Goal: Task Accomplishment & Management: Complete application form

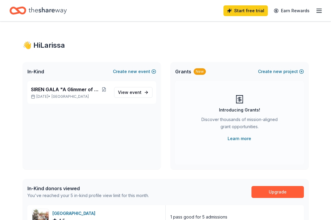
click at [53, 12] on icon "Home" at bounding box center [48, 10] width 38 height 7
click at [317, 12] on icon "button" at bounding box center [319, 10] width 7 height 7
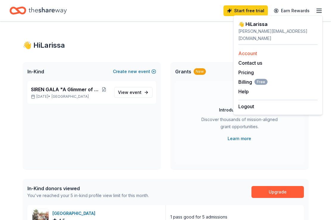
click at [254, 50] on link "Account" at bounding box center [248, 53] width 19 height 6
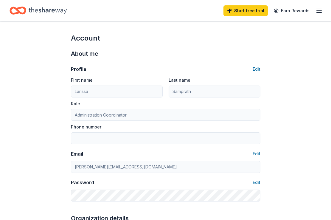
click at [49, 10] on icon "Home" at bounding box center [48, 10] width 38 height 12
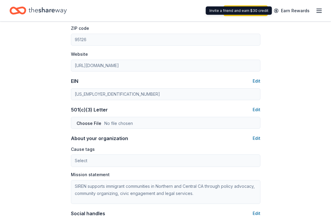
click at [317, 7] on icon "button" at bounding box center [319, 10] width 7 height 7
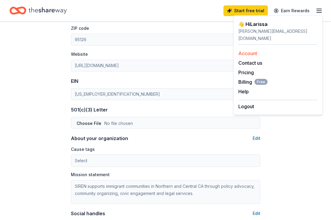
click at [251, 50] on link "Account" at bounding box center [248, 53] width 19 height 6
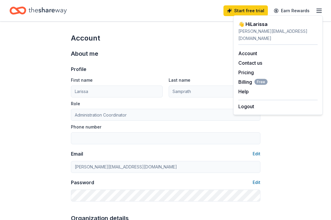
click at [258, 21] on div "👋 Hi Larissa" at bounding box center [278, 24] width 79 height 7
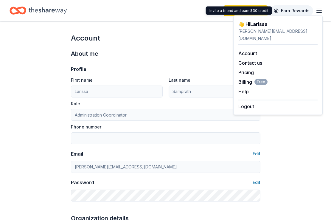
click at [288, 7] on link "Earn Rewards" at bounding box center [292, 10] width 43 height 11
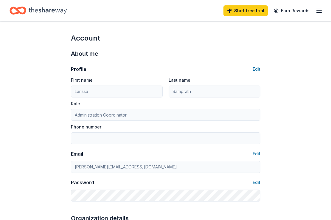
click at [58, 14] on icon "Home" at bounding box center [48, 10] width 38 height 12
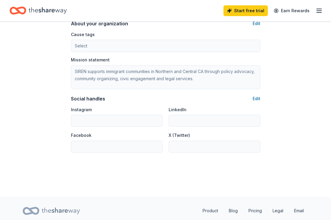
scroll to position [377, 0]
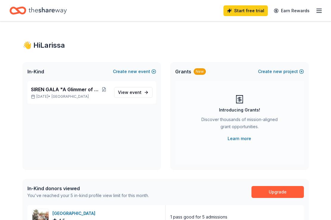
scroll to position [1, 0]
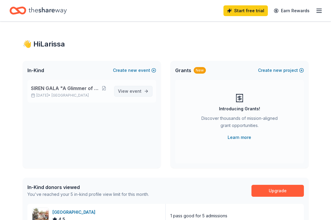
click at [144, 92] on link "View event" at bounding box center [133, 91] width 38 height 11
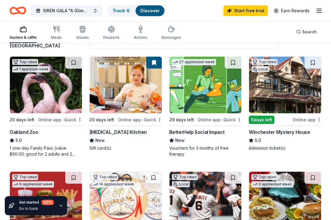
scroll to position [54, 0]
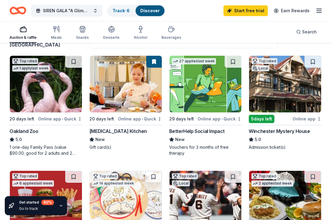
click at [198, 132] on div "BetterHelp Social Impact" at bounding box center [196, 131] width 55 height 7
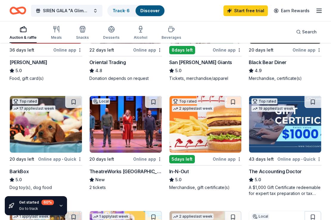
scroll to position [238, 0]
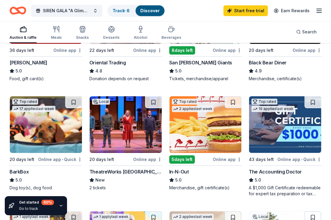
click at [184, 175] on div "In-N-Out" at bounding box center [179, 171] width 20 height 7
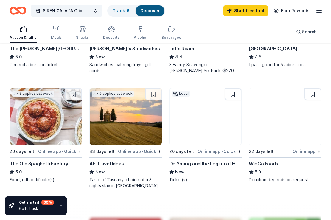
scroll to position [479, 0]
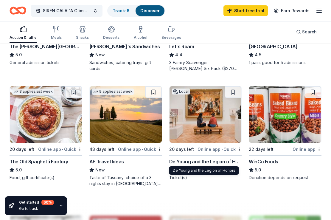
click at [222, 162] on div "De Young and the Legion of Honors" at bounding box center [205, 161] width 73 height 7
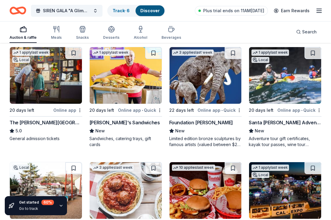
scroll to position [519, 0]
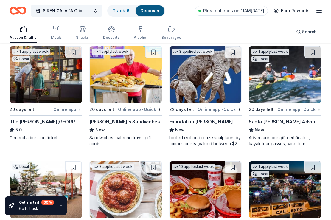
click at [281, 82] on img at bounding box center [285, 74] width 72 height 57
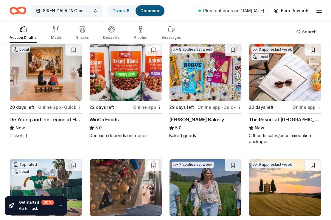
scroll to position [746, 0]
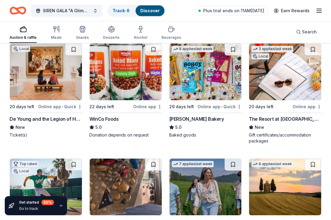
click at [67, 83] on img at bounding box center [46, 72] width 72 height 57
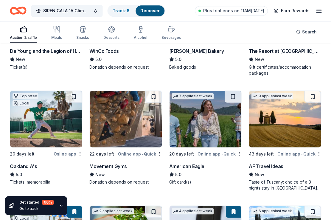
scroll to position [815, 0]
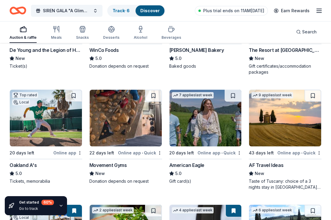
click at [194, 129] on img at bounding box center [206, 118] width 72 height 57
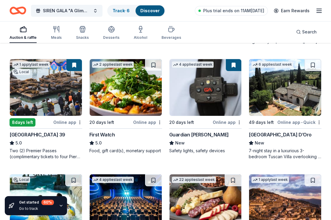
scroll to position [963, 0]
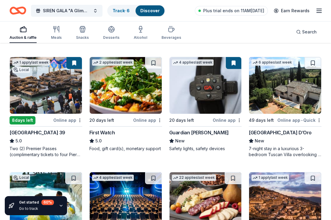
click at [279, 91] on img at bounding box center [285, 85] width 72 height 57
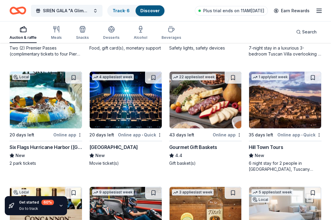
click at [57, 110] on img at bounding box center [46, 100] width 72 height 57
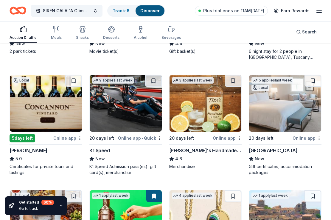
scroll to position [1176, 0]
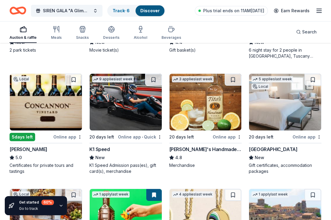
click at [55, 96] on img at bounding box center [46, 102] width 72 height 57
click at [139, 111] on img at bounding box center [126, 102] width 72 height 57
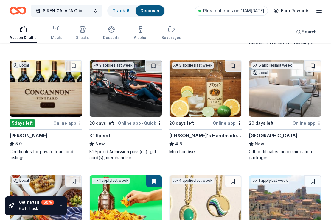
scroll to position [1192, 0]
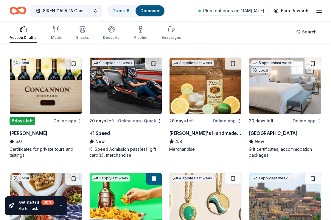
click at [280, 86] on img at bounding box center [285, 86] width 72 height 57
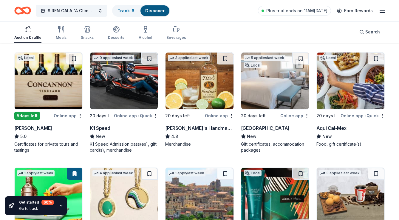
scroll to position [971, 0]
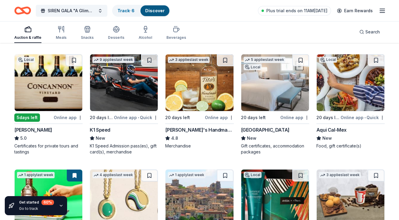
click at [192, 100] on img at bounding box center [200, 82] width 68 height 57
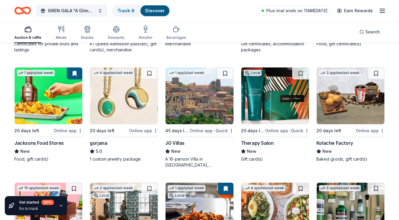
scroll to position [1075, 0]
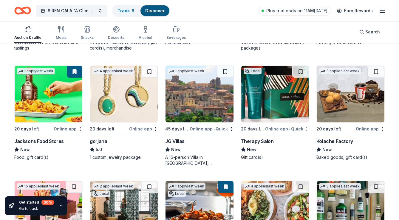
click at [263, 92] on img at bounding box center [275, 94] width 68 height 57
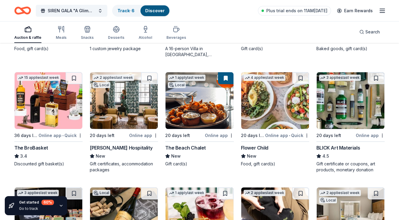
scroll to position [1184, 0]
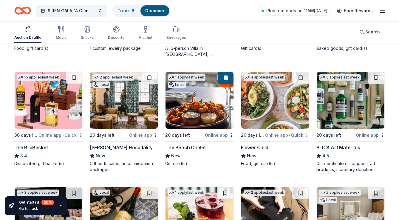
click at [125, 103] on img at bounding box center [124, 100] width 68 height 57
click at [280, 114] on img at bounding box center [275, 100] width 68 height 57
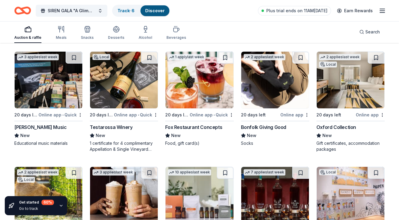
scroll to position [1321, 0]
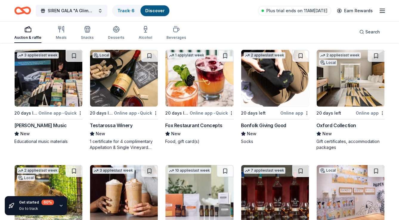
click at [129, 89] on img at bounding box center [124, 78] width 68 height 57
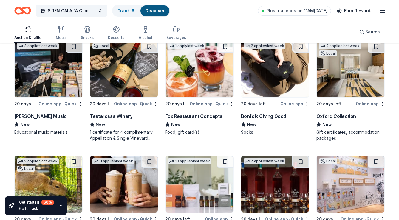
scroll to position [1331, 0]
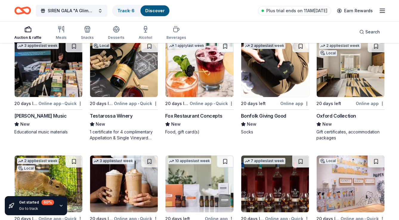
click at [331, 71] on img at bounding box center [351, 68] width 68 height 57
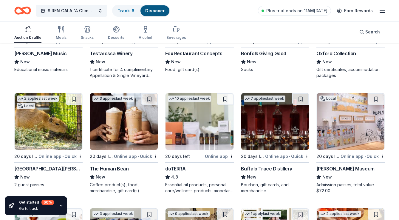
scroll to position [1387, 0]
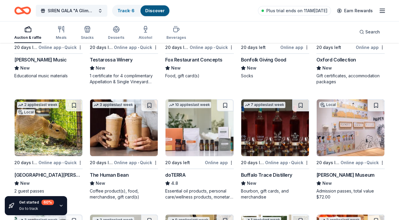
click at [192, 133] on img at bounding box center [200, 127] width 68 height 57
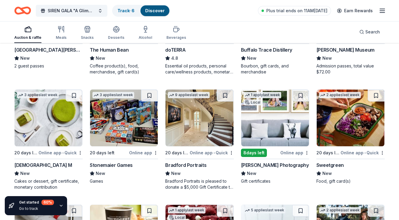
scroll to position [1511, 0]
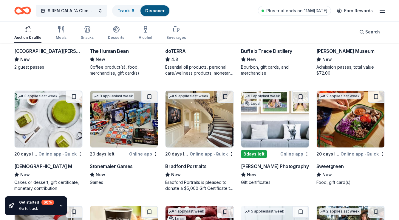
click at [204, 119] on img at bounding box center [200, 119] width 68 height 57
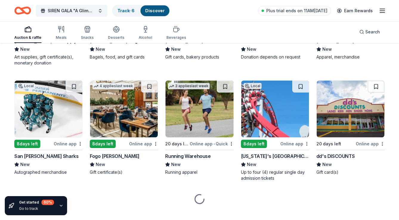
scroll to position [1752, 0]
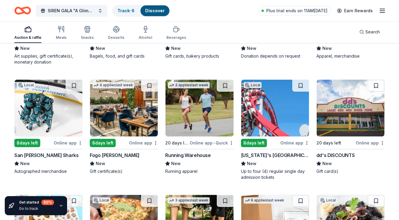
click at [67, 120] on img at bounding box center [49, 108] width 68 height 57
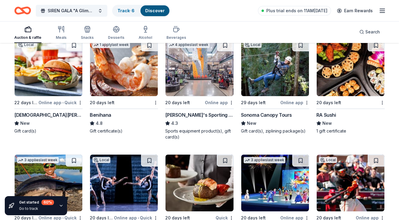
scroll to position [2180, 0]
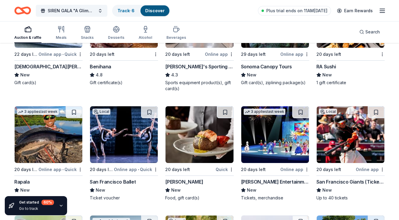
click at [331, 160] on img at bounding box center [351, 134] width 68 height 57
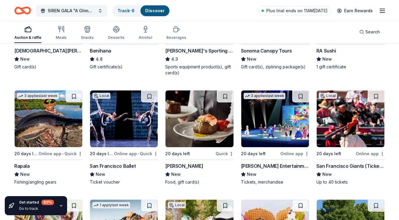
scroll to position [2199, 0]
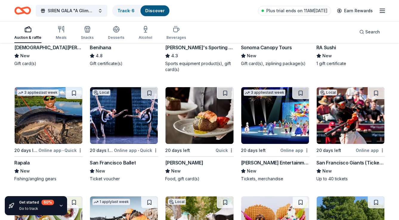
click at [130, 116] on img at bounding box center [124, 115] width 68 height 57
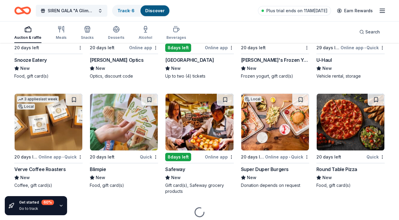
scroll to position [2419, 0]
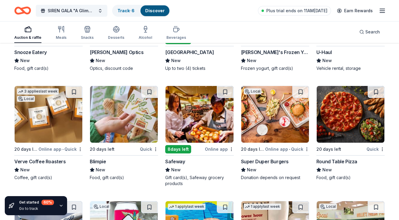
click at [277, 122] on img at bounding box center [275, 114] width 68 height 57
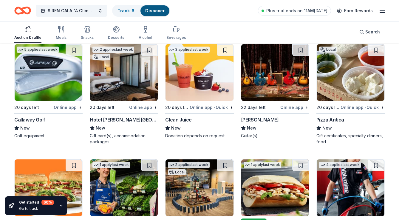
scroll to position [2917, 0]
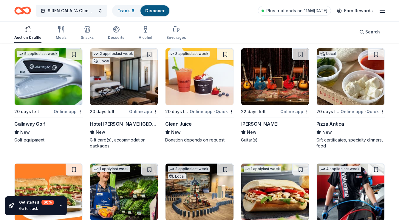
click at [138, 85] on img at bounding box center [124, 76] width 68 height 57
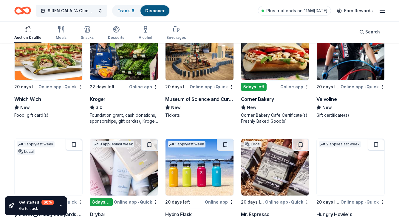
scroll to position [3118, 0]
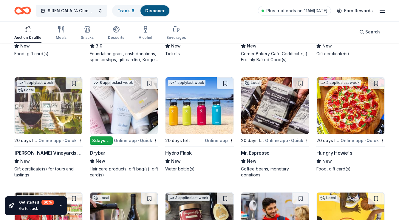
click at [203, 113] on img at bounding box center [200, 105] width 68 height 57
click at [126, 112] on img at bounding box center [124, 105] width 68 height 57
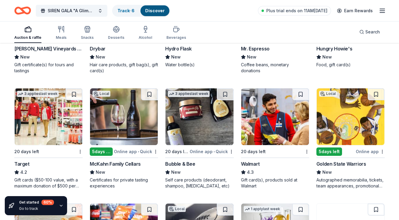
scroll to position [3223, 0]
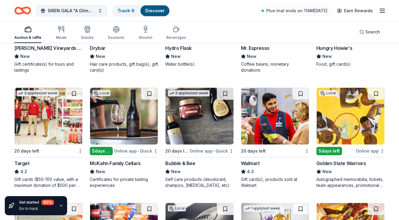
click at [331, 124] on img at bounding box center [351, 116] width 68 height 57
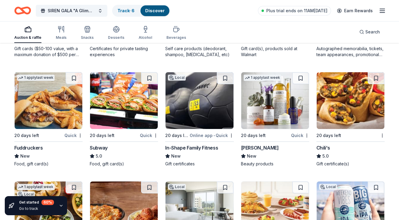
scroll to position [3358, 0]
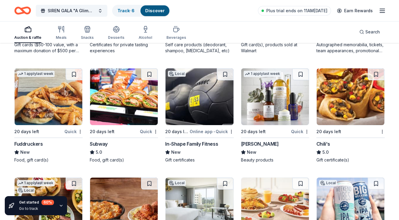
click at [263, 111] on img at bounding box center [275, 96] width 68 height 57
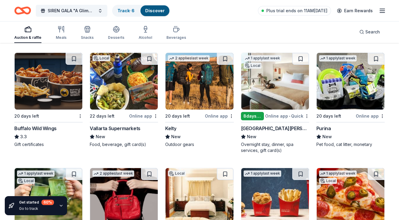
scroll to position [3593, 0]
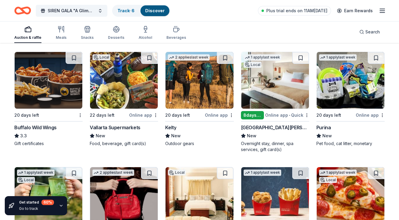
click at [264, 92] on img at bounding box center [275, 80] width 68 height 57
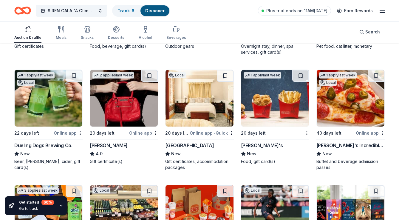
scroll to position [3690, 0]
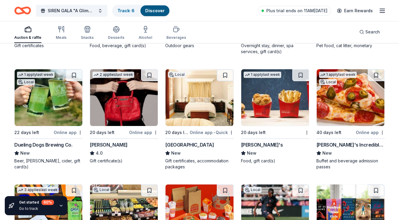
click at [191, 114] on img at bounding box center [200, 97] width 68 height 57
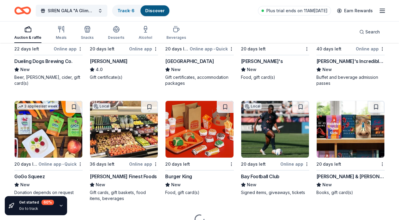
scroll to position [3775, 0]
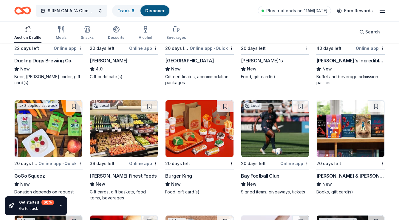
click at [331, 135] on img at bounding box center [351, 128] width 68 height 57
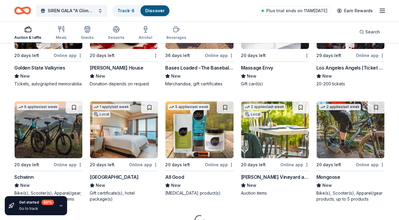
scroll to position [3998, 0]
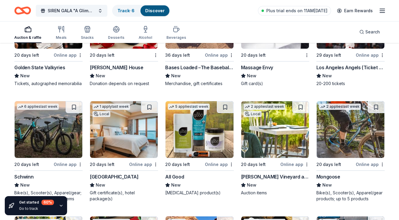
click at [130, 138] on img at bounding box center [124, 129] width 68 height 57
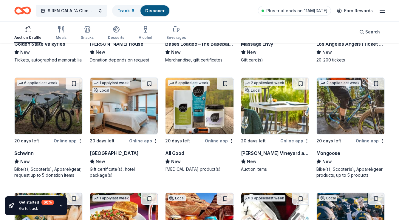
scroll to position [4023, 0]
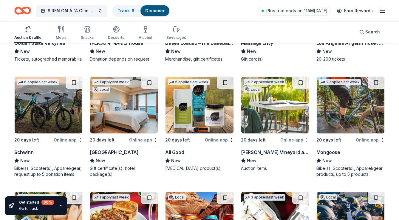
click at [272, 115] on img at bounding box center [275, 105] width 68 height 57
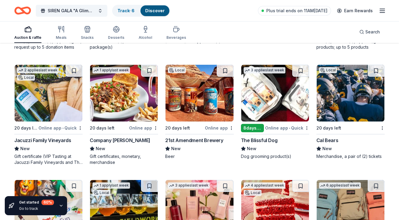
scroll to position [4150, 0]
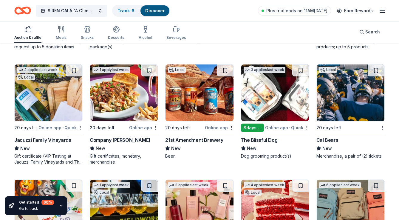
click at [78, 105] on img at bounding box center [49, 92] width 68 height 57
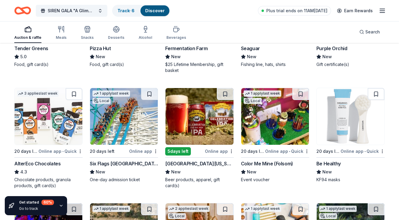
scroll to position [4466, 0]
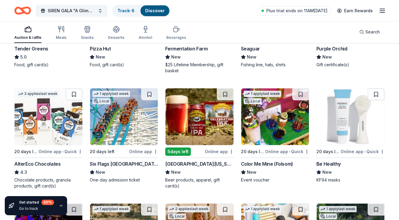
click at [132, 117] on img at bounding box center [124, 116] width 68 height 57
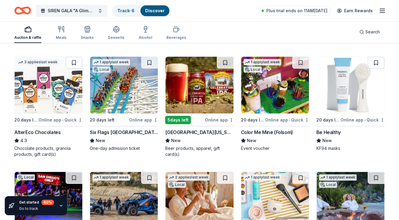
scroll to position [4498, 0]
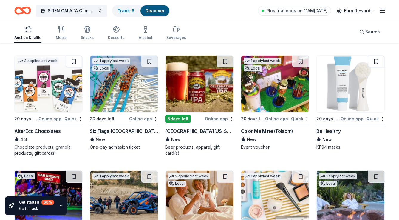
click at [331, 94] on img at bounding box center [351, 83] width 68 height 57
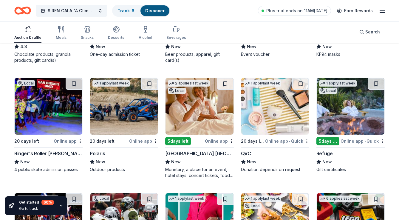
scroll to position [4593, 0]
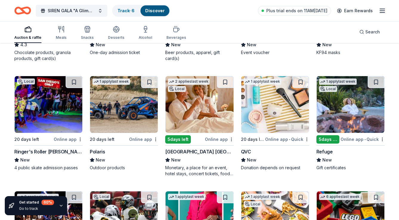
click at [200, 112] on img at bounding box center [200, 104] width 68 height 57
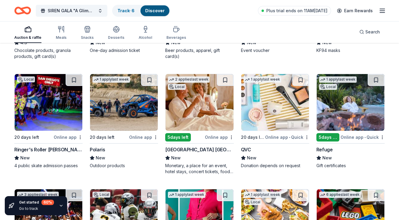
scroll to position [4595, 0]
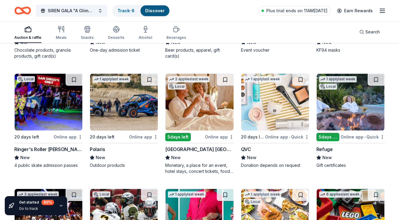
click at [257, 103] on img at bounding box center [275, 102] width 68 height 57
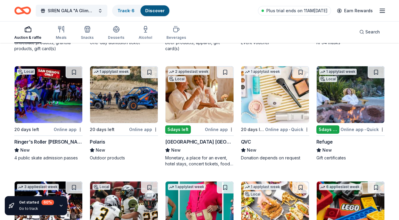
scroll to position [4604, 0]
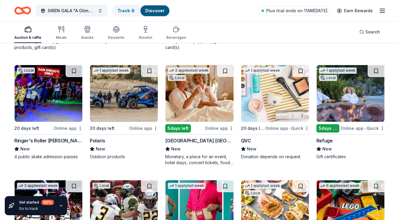
click at [331, 74] on div "1 apply last week Local" at bounding box center [338, 73] width 42 height 17
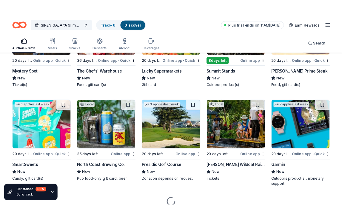
scroll to position [5142, 0]
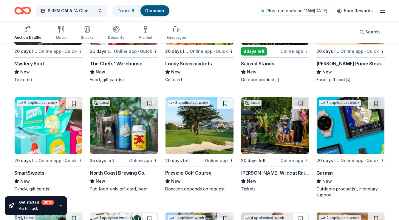
click at [47, 138] on img at bounding box center [49, 125] width 68 height 57
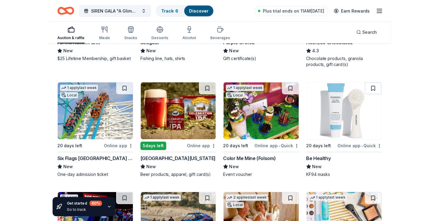
scroll to position [5391, 0]
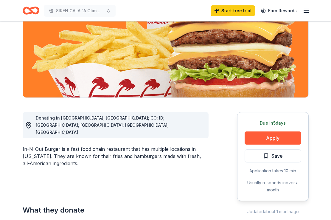
scroll to position [85, 0]
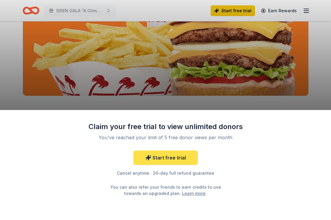
click at [176, 157] on link "Start free trial" at bounding box center [166, 158] width 64 height 14
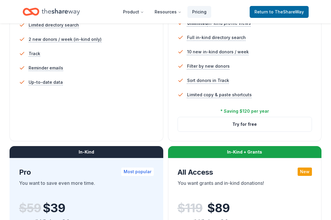
scroll to position [202, 0]
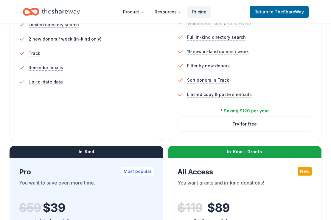
drag, startPoint x: 249, startPoint y: 128, endPoint x: 217, endPoint y: 139, distance: 33.7
click at [218, 139] on div "In-Kind Plus You're actively soliciting donations. $ 29 $ 19 per month billed a…" at bounding box center [245, 33] width 154 height 215
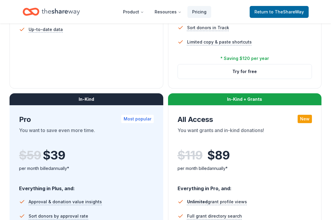
scroll to position [252, 0]
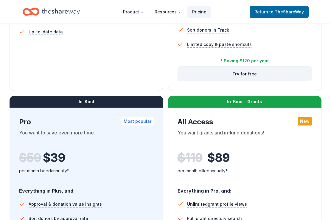
click at [243, 77] on button "Try for free" at bounding box center [245, 74] width 134 height 14
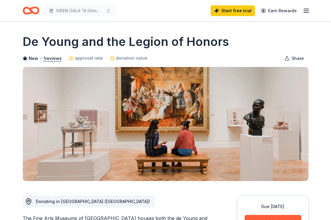
scroll to position [96, 0]
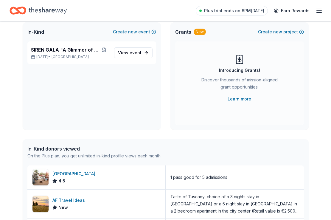
scroll to position [13, 0]
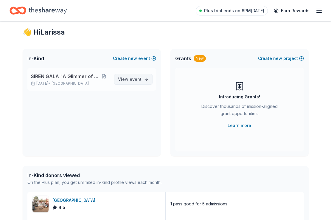
click at [147, 80] on link "View event" at bounding box center [133, 79] width 38 height 11
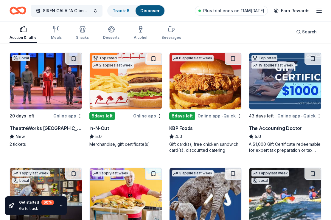
scroll to position [397, 0]
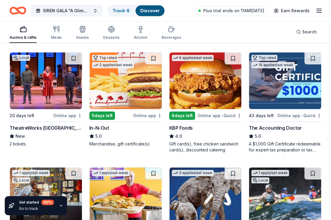
click at [140, 89] on img at bounding box center [126, 81] width 72 height 57
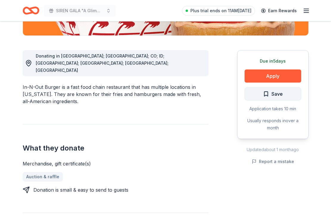
scroll to position [149, 0]
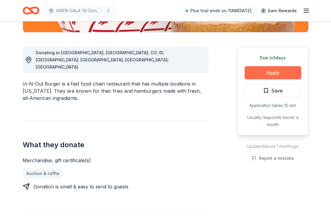
click at [269, 73] on button "Apply" at bounding box center [273, 72] width 57 height 13
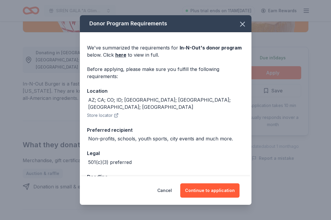
scroll to position [14, 0]
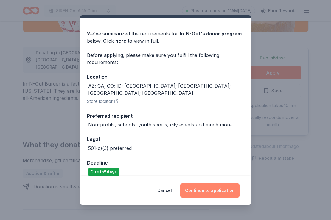
click at [200, 192] on button "Continue to application" at bounding box center [210, 190] width 59 height 14
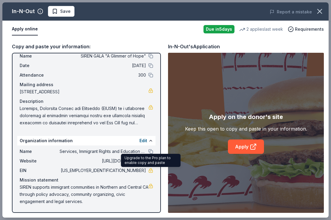
scroll to position [0, 0]
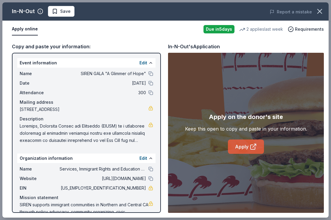
click at [234, 145] on link "Apply" at bounding box center [246, 147] width 36 height 14
click at [308, 28] on span "Requirements" at bounding box center [309, 29] width 29 height 7
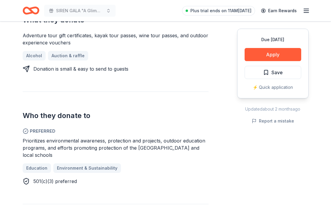
scroll to position [264, 0]
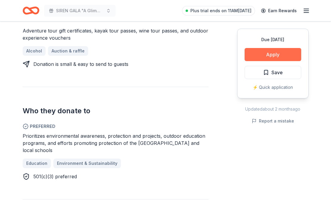
click at [273, 58] on button "Apply" at bounding box center [273, 54] width 57 height 13
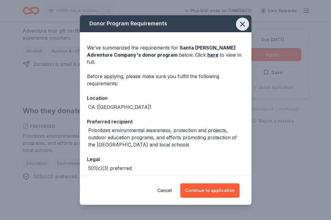
click at [243, 26] on icon "button" at bounding box center [243, 24] width 8 height 8
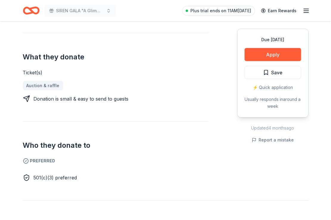
scroll to position [161, 0]
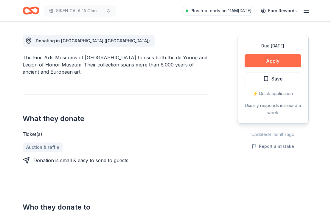
click at [278, 57] on button "Apply" at bounding box center [273, 60] width 57 height 13
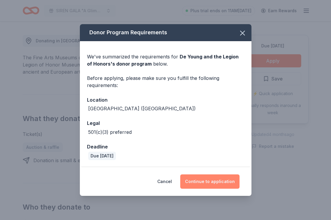
click at [214, 181] on button "Continue to application" at bounding box center [210, 182] width 59 height 14
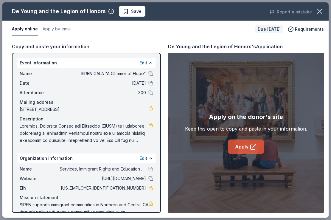
click at [239, 146] on link "Apply" at bounding box center [246, 147] width 36 height 14
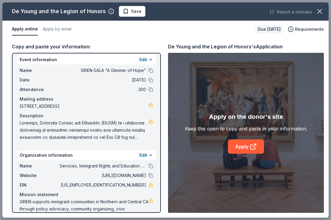
scroll to position [18, 0]
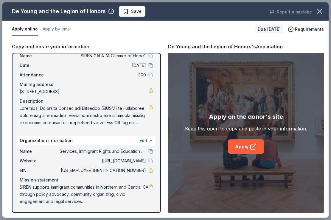
click at [99, 120] on span at bounding box center [84, 115] width 129 height 21
drag, startPoint x: 142, startPoint y: 122, endPoint x: 47, endPoint y: 106, distance: 96.0
click at [47, 106] on span at bounding box center [84, 115] width 129 height 21
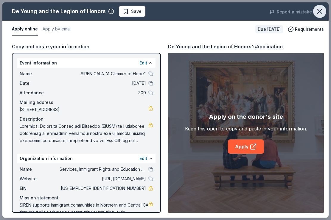
click at [322, 14] on icon "button" at bounding box center [320, 11] width 8 height 8
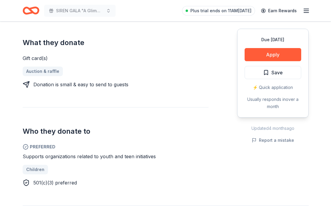
scroll to position [230, 0]
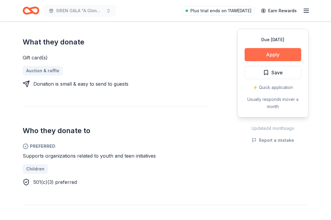
click at [274, 53] on button "Apply" at bounding box center [273, 54] width 57 height 13
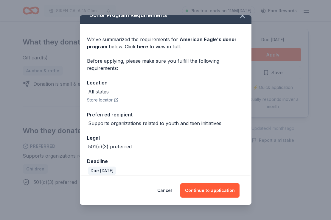
scroll to position [14, 0]
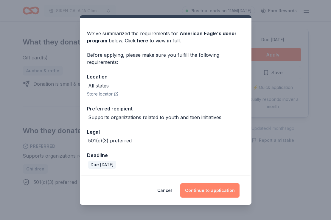
click at [203, 189] on button "Continue to application" at bounding box center [210, 190] width 59 height 14
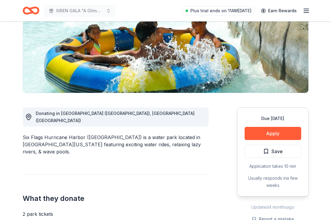
scroll to position [89, 0]
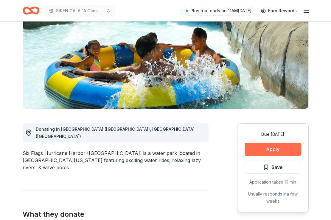
click at [253, 143] on button "Apply" at bounding box center [273, 149] width 57 height 13
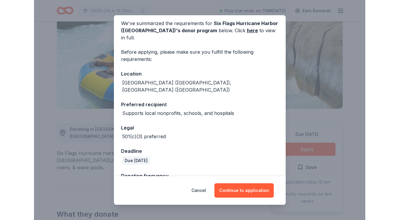
scroll to position [29, 0]
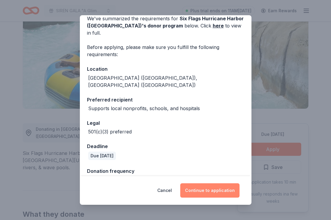
click at [202, 190] on button "Continue to application" at bounding box center [210, 190] width 59 height 14
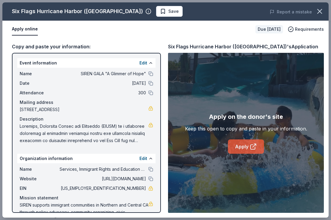
click at [245, 145] on link "Apply" at bounding box center [246, 146] width 36 height 14
click at [244, 150] on link "Apply" at bounding box center [246, 146] width 36 height 14
click at [243, 144] on link "Apply" at bounding box center [246, 146] width 36 height 14
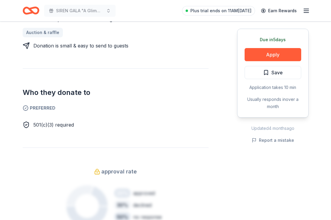
scroll to position [283, 0]
click at [281, 56] on button "Apply" at bounding box center [273, 54] width 57 height 13
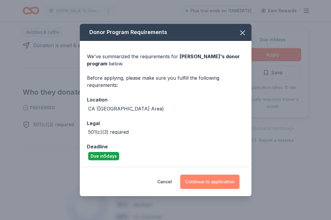
click at [224, 183] on button "Continue to application" at bounding box center [210, 182] width 59 height 14
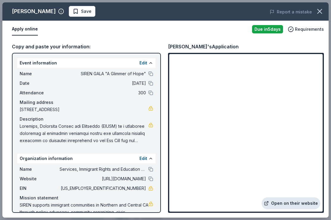
click at [279, 203] on link "Open on their website" at bounding box center [291, 203] width 59 height 12
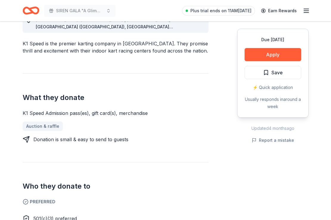
scroll to position [195, 0]
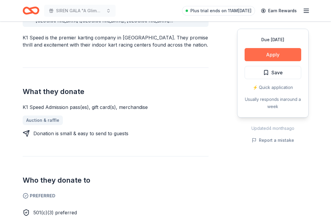
click at [289, 52] on button "Apply" at bounding box center [273, 54] width 57 height 13
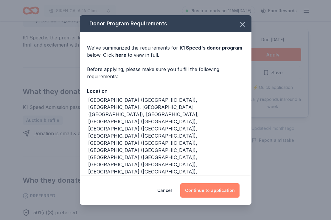
click at [215, 195] on button "Continue to application" at bounding box center [210, 190] width 59 height 14
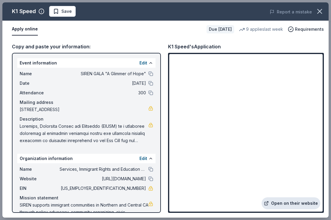
click at [305, 203] on link "Open on their website" at bounding box center [291, 203] width 59 height 12
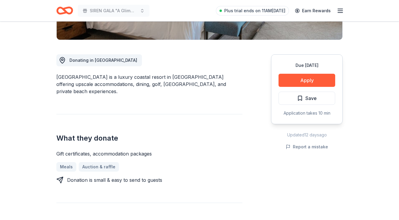
scroll to position [145, 0]
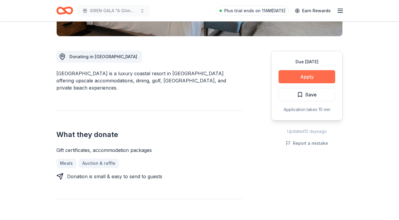
click at [307, 76] on button "Apply" at bounding box center [307, 76] width 57 height 13
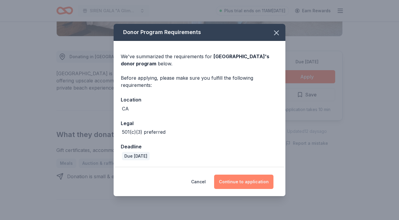
click at [240, 183] on button "Continue to application" at bounding box center [243, 182] width 59 height 14
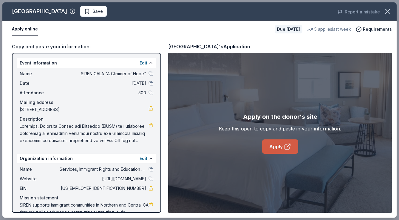
click at [283, 144] on link "Apply" at bounding box center [280, 146] width 36 height 14
click at [390, 11] on icon "button" at bounding box center [388, 11] width 8 height 8
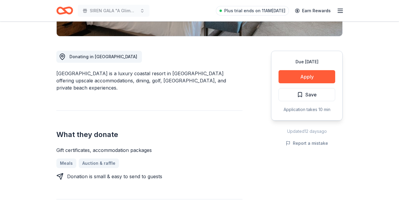
scroll to position [0, 0]
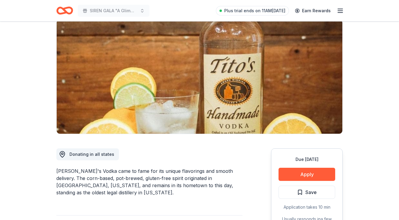
scroll to position [95, 0]
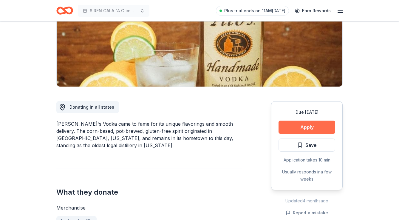
click at [294, 129] on button "Apply" at bounding box center [307, 127] width 57 height 13
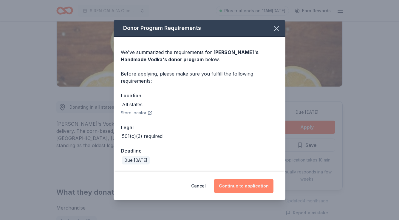
click at [266, 184] on button "Continue to application" at bounding box center [243, 186] width 59 height 14
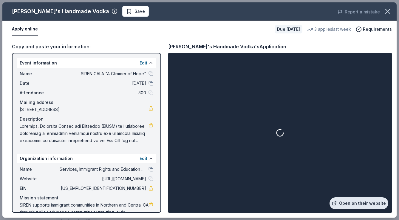
click at [366, 206] on link "Open on their website" at bounding box center [359, 203] width 59 height 12
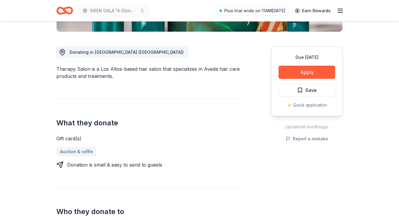
scroll to position [52, 0]
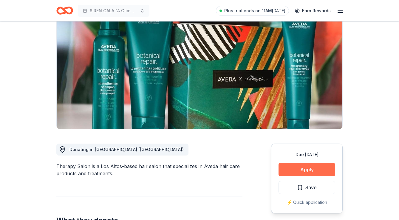
click at [310, 172] on button "Apply" at bounding box center [307, 169] width 57 height 13
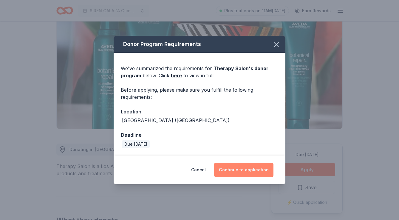
click at [238, 169] on button "Continue to application" at bounding box center [243, 170] width 59 height 14
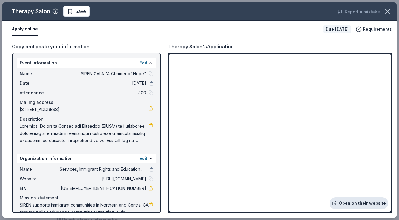
click at [354, 204] on link "Open on their website" at bounding box center [359, 203] width 59 height 12
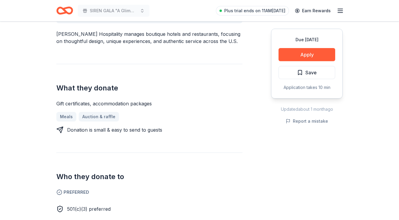
scroll to position [202, 0]
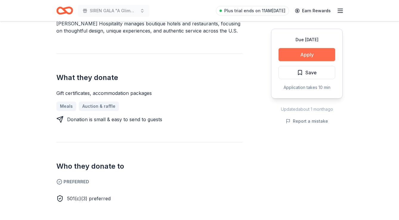
click at [303, 52] on button "Apply" at bounding box center [307, 54] width 57 height 13
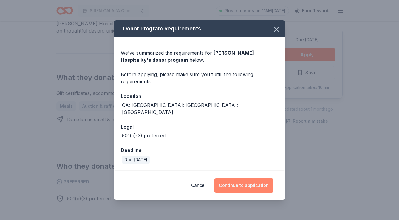
click at [253, 181] on button "Continue to application" at bounding box center [243, 185] width 59 height 14
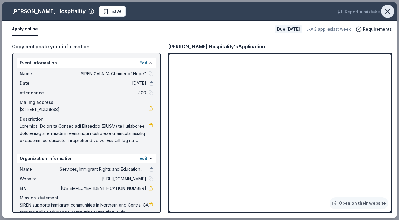
click at [389, 11] on icon "button" at bounding box center [388, 11] width 8 height 8
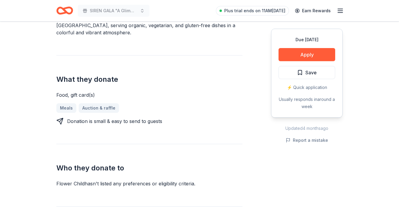
scroll to position [269, 0]
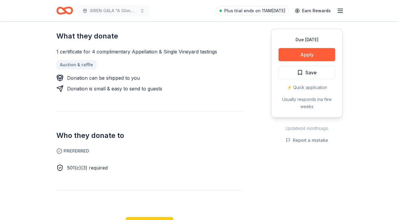
scroll to position [257, 0]
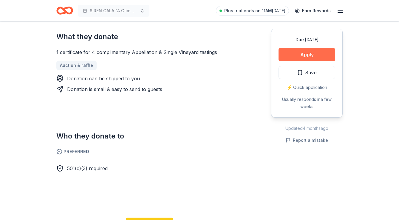
click at [316, 56] on button "Apply" at bounding box center [307, 54] width 57 height 13
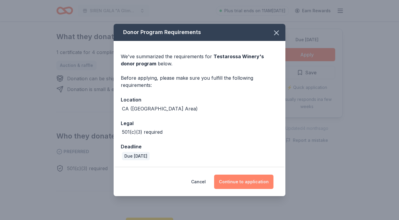
click at [224, 186] on button "Continue to application" at bounding box center [243, 182] width 59 height 14
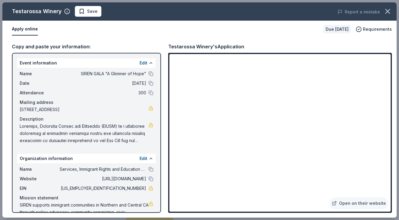
scroll to position [584, 0]
click at [388, 14] on icon "button" at bounding box center [388, 11] width 8 height 8
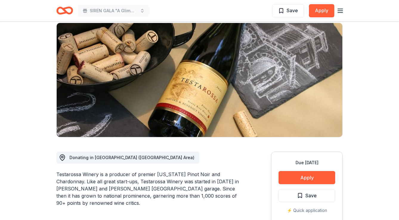
scroll to position [0, 0]
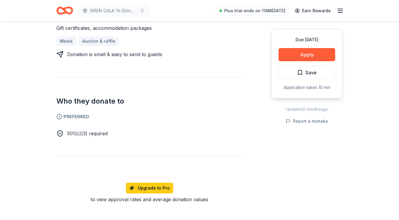
scroll to position [269, 0]
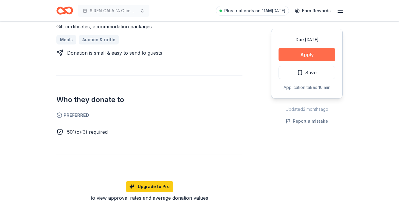
click at [315, 51] on button "Apply" at bounding box center [307, 54] width 57 height 13
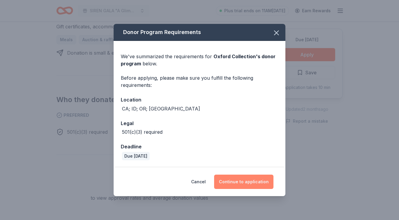
click at [253, 177] on button "Continue to application" at bounding box center [243, 182] width 59 height 14
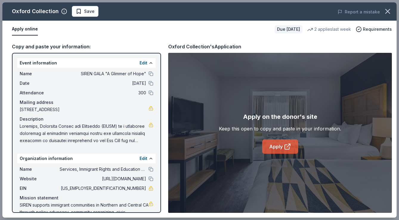
click at [277, 144] on link "Apply" at bounding box center [280, 146] width 36 height 14
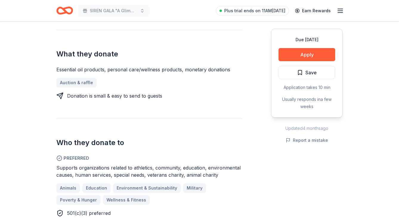
scroll to position [220, 0]
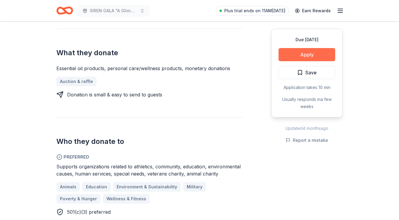
click at [311, 53] on button "Apply" at bounding box center [307, 54] width 57 height 13
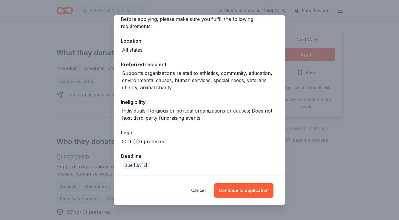
scroll to position [51, 0]
click at [231, 191] on button "Continue to application" at bounding box center [243, 190] width 59 height 14
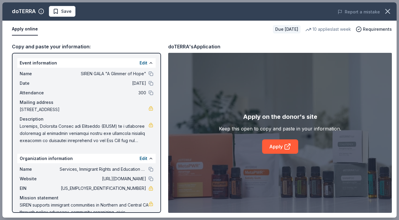
click at [300, 144] on div "Apply on the donor's site Keep this open to copy and paste in your information.…" at bounding box center [280, 133] width 122 height 42
click at [272, 142] on link "Apply" at bounding box center [280, 146] width 36 height 14
click at [283, 148] on link "Apply" at bounding box center [280, 146] width 36 height 14
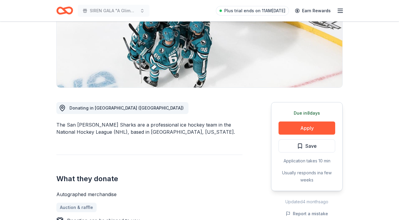
scroll to position [129, 0]
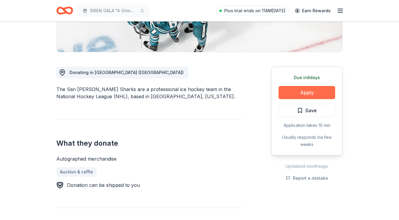
click at [300, 96] on button "Apply" at bounding box center [307, 92] width 57 height 13
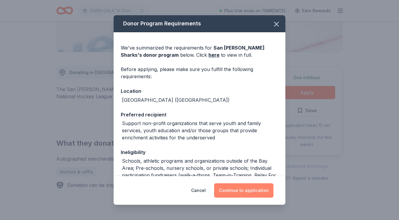
click at [245, 192] on button "Continue to application" at bounding box center [243, 190] width 59 height 14
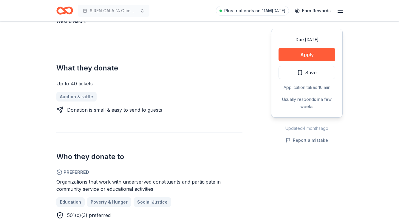
scroll to position [219, 0]
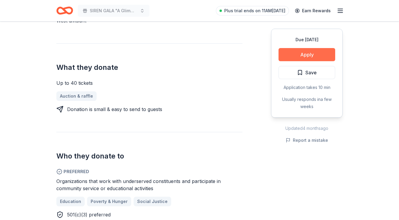
click at [299, 56] on button "Apply" at bounding box center [307, 54] width 57 height 13
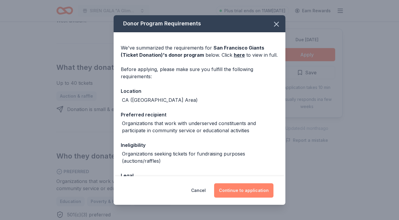
click at [263, 188] on button "Continue to application" at bounding box center [243, 190] width 59 height 14
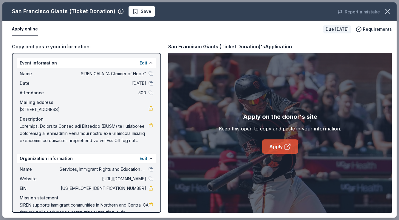
click at [280, 144] on link "Apply" at bounding box center [280, 146] width 36 height 14
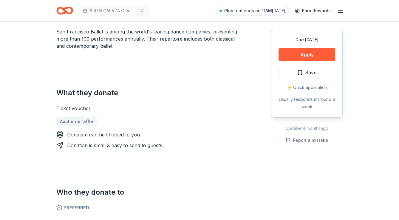
scroll to position [62, 0]
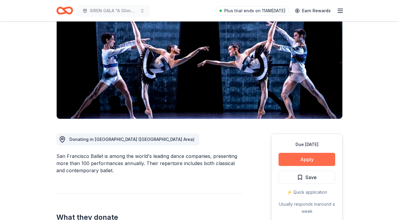
click at [296, 158] on button "Apply" at bounding box center [307, 159] width 57 height 13
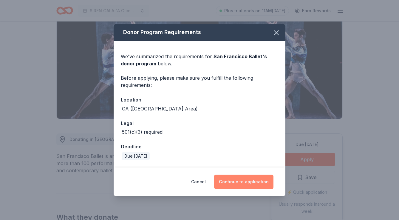
click at [252, 184] on button "Continue to application" at bounding box center [243, 182] width 59 height 14
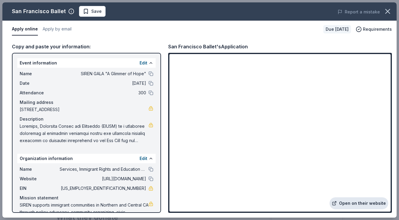
click at [343, 200] on link "Open on their website" at bounding box center [359, 203] width 59 height 12
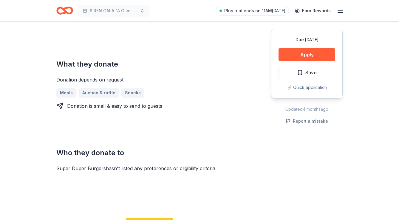
scroll to position [224, 0]
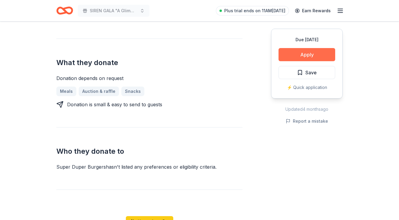
click at [304, 54] on button "Apply" at bounding box center [307, 54] width 57 height 13
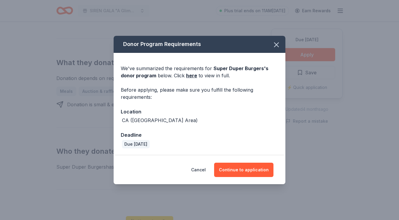
click at [257, 161] on div "Cancel Continue to application" at bounding box center [200, 169] width 172 height 29
click at [255, 167] on button "Continue to application" at bounding box center [243, 170] width 59 height 14
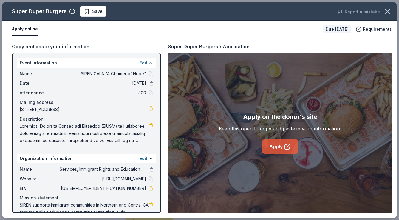
click at [279, 146] on link "Apply" at bounding box center [280, 146] width 36 height 14
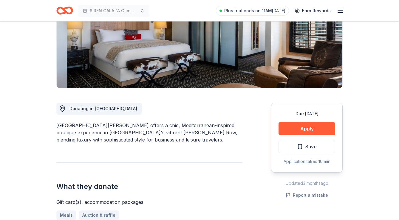
scroll to position [130, 0]
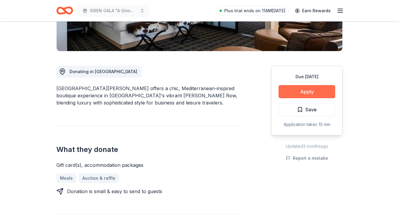
click at [321, 93] on button "Apply" at bounding box center [307, 91] width 57 height 13
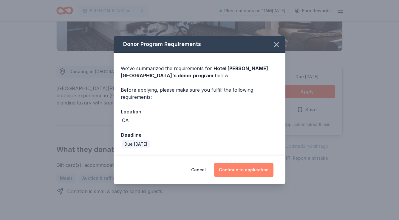
click at [255, 168] on button "Continue to application" at bounding box center [243, 170] width 59 height 14
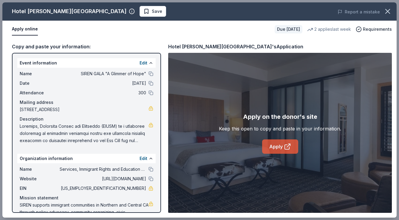
click at [276, 148] on link "Apply" at bounding box center [280, 146] width 36 height 14
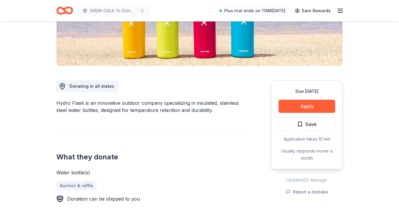
scroll to position [117, 0]
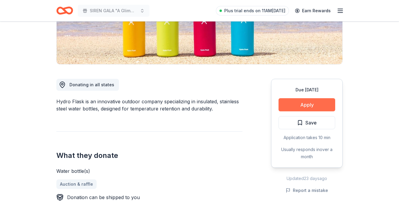
click at [309, 104] on button "Apply" at bounding box center [307, 104] width 57 height 13
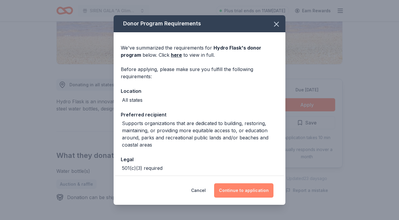
click at [238, 191] on button "Continue to application" at bounding box center [243, 190] width 59 height 14
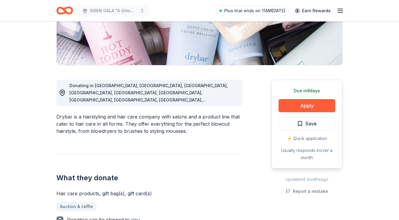
scroll to position [116, 0]
click at [321, 105] on button "Apply" at bounding box center [307, 105] width 57 height 13
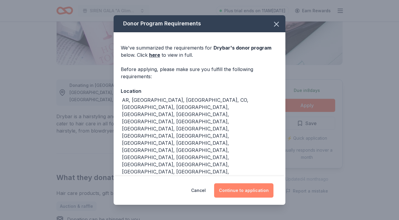
click at [240, 193] on button "Continue to application" at bounding box center [243, 190] width 59 height 14
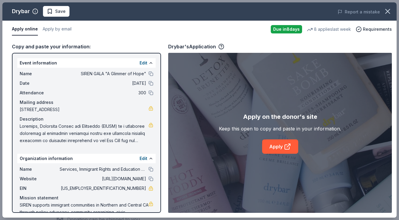
drag, startPoint x: 270, startPoint y: 146, endPoint x: 140, endPoint y: 6, distance: 191.5
click at [285, 142] on link "Apply" at bounding box center [280, 146] width 36 height 14
click at [291, 149] on link "Apply" at bounding box center [280, 146] width 36 height 14
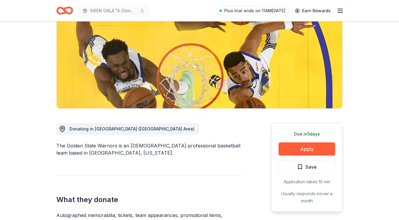
scroll to position [73, 0]
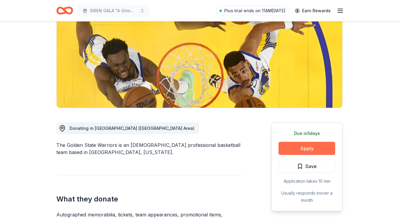
click at [315, 150] on button "Apply" at bounding box center [307, 148] width 57 height 13
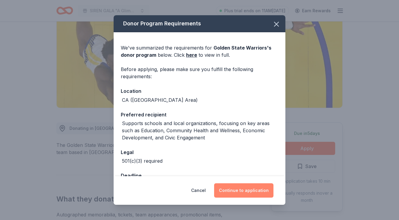
click at [251, 192] on button "Continue to application" at bounding box center [243, 190] width 59 height 14
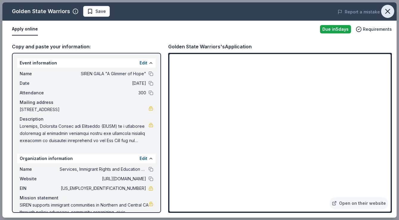
click at [389, 14] on icon "button" at bounding box center [388, 11] width 8 height 8
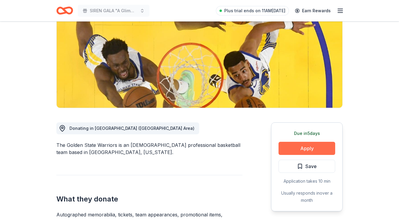
click at [296, 147] on button "Apply" at bounding box center [307, 148] width 57 height 13
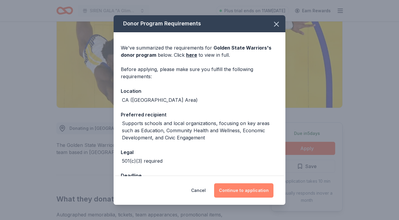
click at [257, 193] on button "Continue to application" at bounding box center [243, 190] width 59 height 14
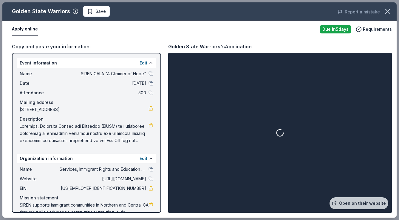
scroll to position [690, 0]
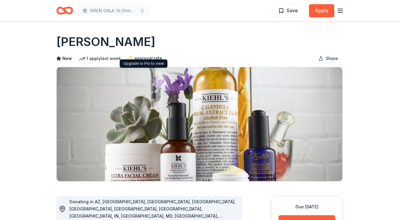
scroll to position [145, 0]
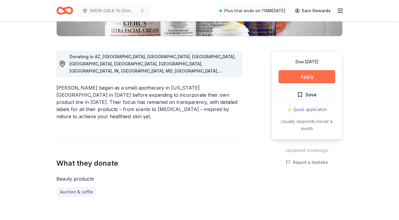
click at [307, 79] on button "Apply" at bounding box center [307, 76] width 57 height 13
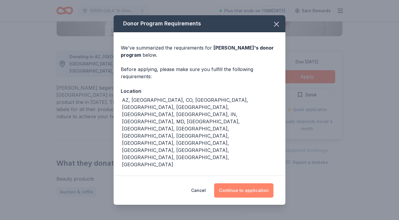
click at [266, 191] on button "Continue to application" at bounding box center [243, 190] width 59 height 14
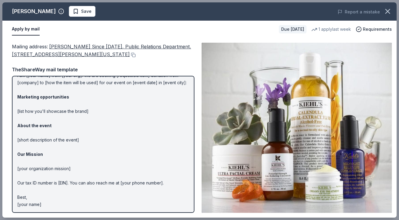
scroll to position [0, 0]
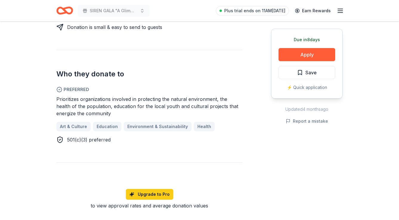
scroll to position [373, 0]
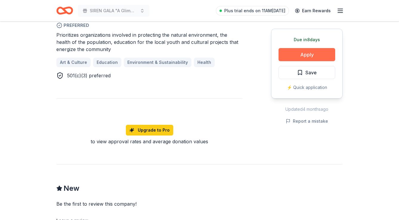
click at [284, 57] on button "Apply" at bounding box center [307, 54] width 57 height 13
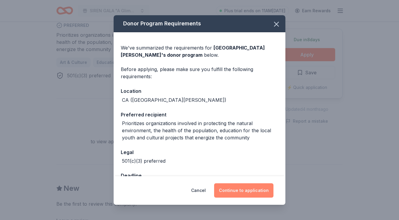
click at [250, 194] on button "Continue to application" at bounding box center [243, 190] width 59 height 14
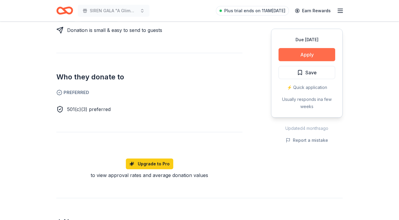
scroll to position [292, 0]
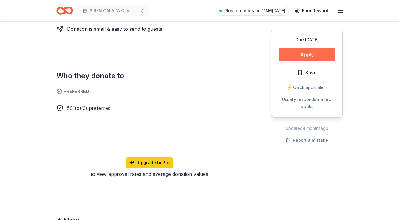
click at [300, 50] on button "Apply" at bounding box center [307, 54] width 57 height 13
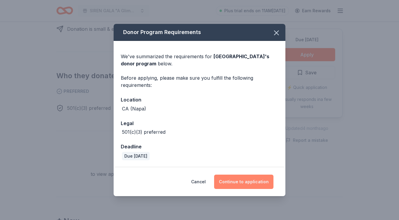
click at [259, 185] on button "Continue to application" at bounding box center [243, 182] width 59 height 14
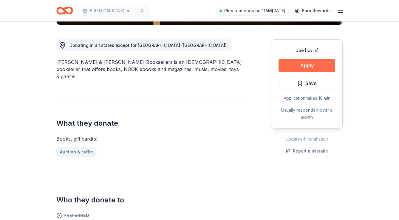
scroll to position [145, 0]
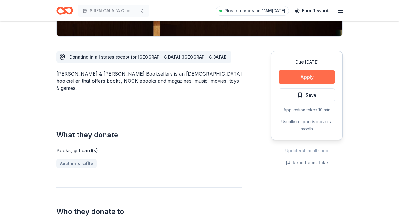
click at [294, 79] on button "Apply" at bounding box center [307, 76] width 57 height 13
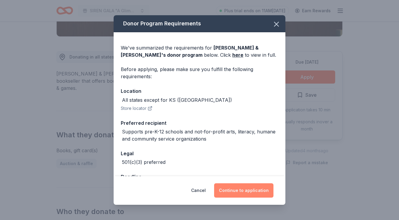
click at [249, 193] on button "Continue to application" at bounding box center [243, 190] width 59 height 14
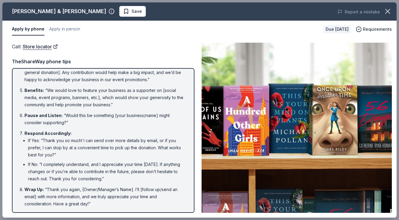
scroll to position [0, 0]
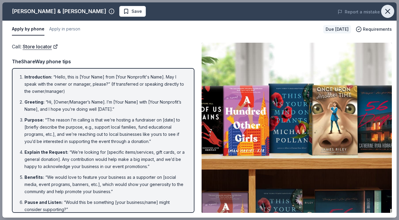
click at [390, 9] on icon "button" at bounding box center [388, 11] width 8 height 8
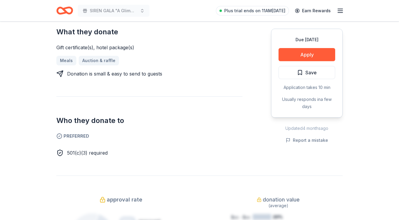
scroll to position [120, 0]
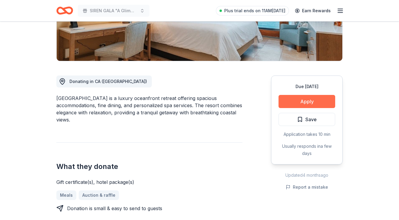
click at [297, 102] on button "Apply" at bounding box center [307, 101] width 57 height 13
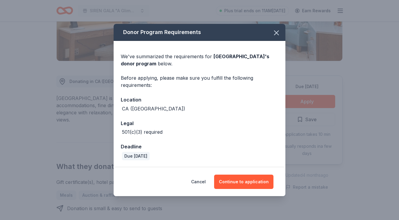
click at [247, 193] on div "Cancel Continue to application" at bounding box center [200, 181] width 172 height 29
click at [244, 187] on button "Continue to application" at bounding box center [243, 182] width 59 height 14
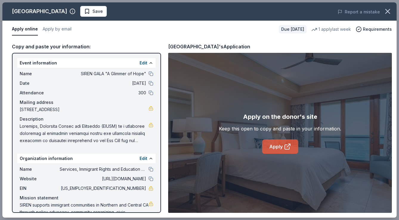
click at [292, 150] on link "Apply" at bounding box center [280, 146] width 36 height 14
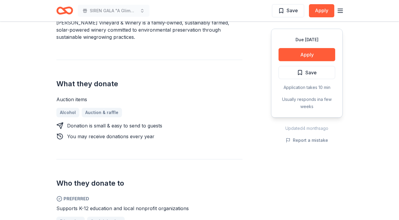
scroll to position [104, 0]
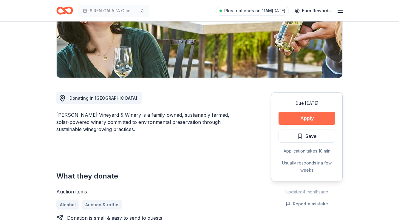
click at [300, 115] on button "Apply" at bounding box center [307, 118] width 57 height 13
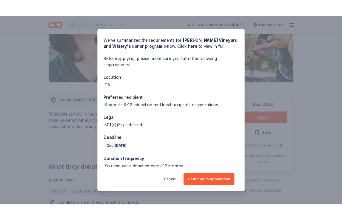
scroll to position [29, 0]
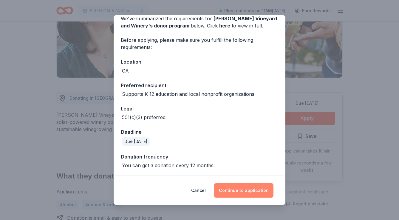
click at [245, 193] on button "Continue to application" at bounding box center [243, 190] width 59 height 14
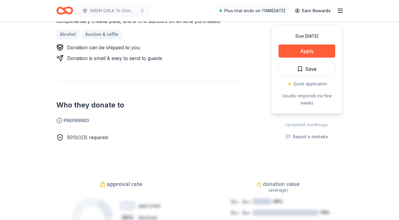
scroll to position [202, 0]
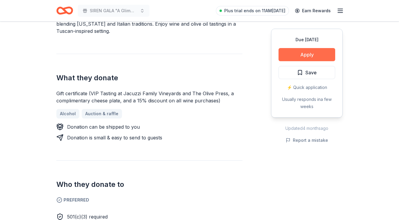
click at [300, 59] on button "Apply" at bounding box center [307, 54] width 57 height 13
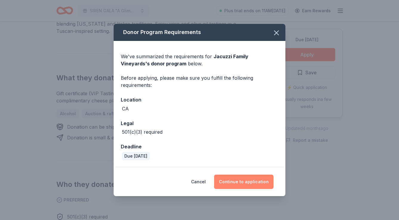
click at [258, 179] on button "Continue to application" at bounding box center [243, 182] width 59 height 14
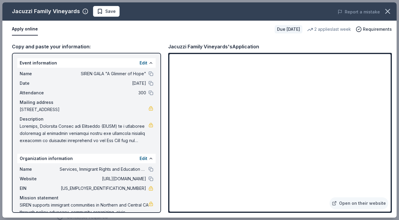
scroll to position [646, 0]
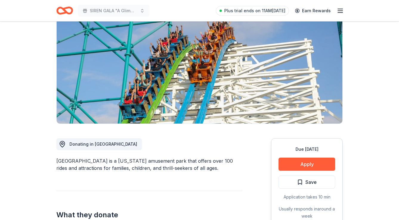
scroll to position [108, 0]
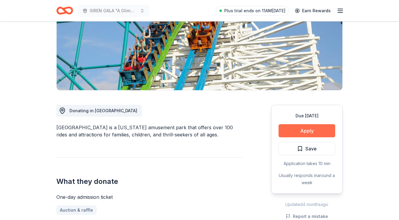
click at [304, 124] on button "Apply" at bounding box center [307, 130] width 57 height 13
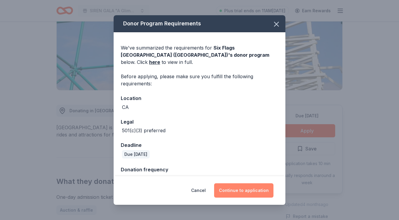
click at [257, 194] on button "Continue to application" at bounding box center [243, 190] width 59 height 14
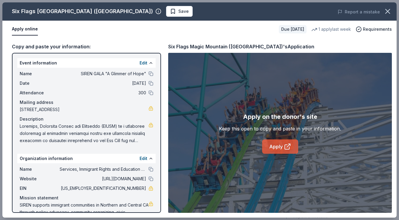
click at [291, 145] on link "Apply" at bounding box center [280, 146] width 36 height 14
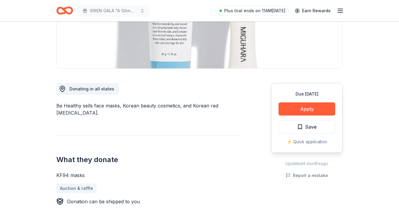
scroll to position [118, 0]
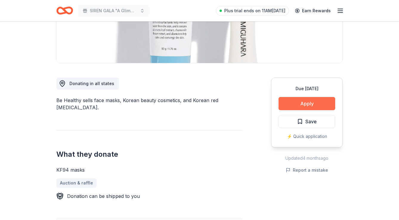
click at [303, 101] on button "Apply" at bounding box center [307, 103] width 57 height 13
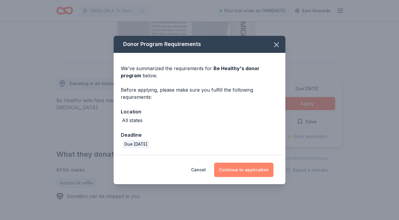
click at [252, 174] on button "Continue to application" at bounding box center [243, 170] width 59 height 14
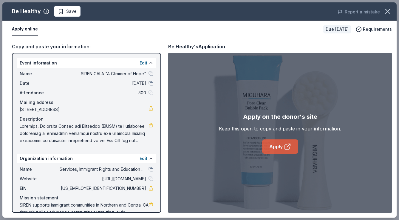
click at [287, 151] on link "Apply" at bounding box center [280, 146] width 36 height 14
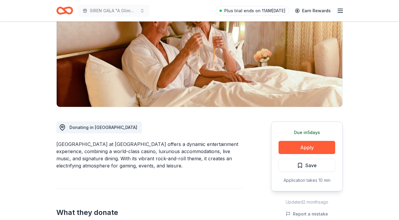
scroll to position [92, 0]
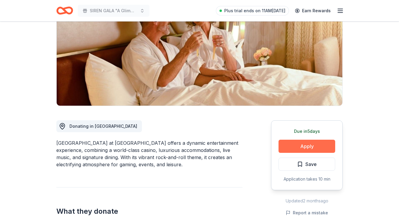
click at [307, 142] on button "Apply" at bounding box center [307, 146] width 57 height 13
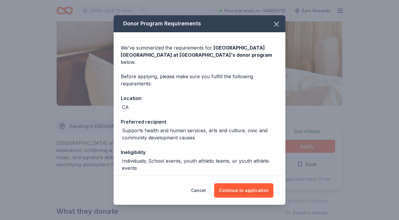
click at [253, 198] on div "Cancel Continue to application" at bounding box center [200, 190] width 172 height 29
click at [254, 191] on button "Continue to application" at bounding box center [243, 190] width 59 height 14
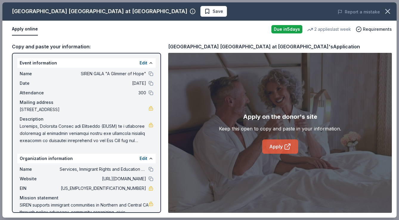
click at [281, 149] on link "Apply" at bounding box center [280, 146] width 36 height 14
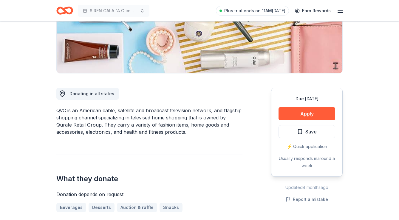
scroll to position [110, 0]
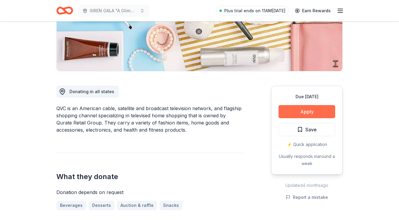
click at [294, 109] on button "Apply" at bounding box center [307, 111] width 57 height 13
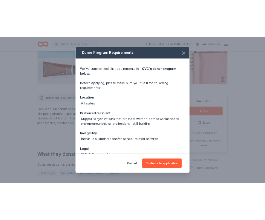
scroll to position [36, 0]
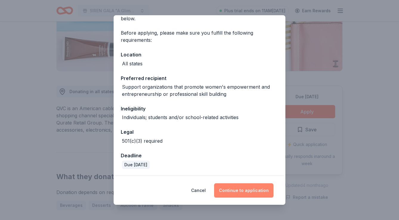
click at [248, 192] on button "Continue to application" at bounding box center [243, 190] width 59 height 14
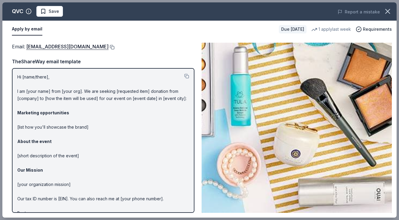
click at [109, 46] on button at bounding box center [112, 47] width 6 height 5
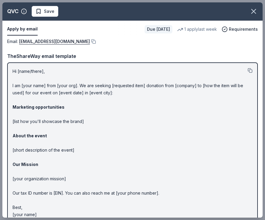
click at [251, 73] on button at bounding box center [249, 70] width 5 height 5
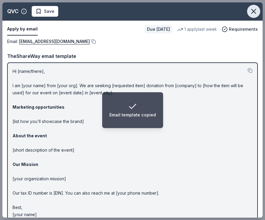
click at [252, 13] on icon "button" at bounding box center [253, 11] width 8 height 8
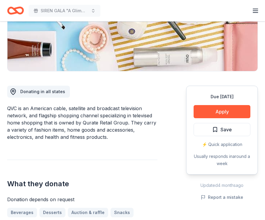
drag, startPoint x: 115, startPoint y: 136, endPoint x: 4, endPoint y: 104, distance: 116.1
drag, startPoint x: 102, startPoint y: 141, endPoint x: 9, endPoint y: 108, distance: 99.3
drag, startPoint x: 9, startPoint y: 108, endPoint x: 22, endPoint y: 109, distance: 13.2
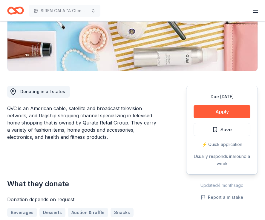
click at [21, 109] on div "QVC is an American cable, satellite and broadcast television network, and flags…" at bounding box center [82, 123] width 150 height 36
click at [84, 136] on div "QVC is an American cable, satellite and broadcast television network, and flags…" at bounding box center [82, 123] width 150 height 36
drag, startPoint x: 112, startPoint y: 135, endPoint x: 43, endPoint y: 114, distance: 71.7
click at [44, 114] on div "QVC is an American cable, satellite and broadcast television network, and flags…" at bounding box center [82, 123] width 150 height 36
click at [43, 114] on div "QVC is an American cable, satellite and broadcast television network, and flags…" at bounding box center [82, 123] width 150 height 36
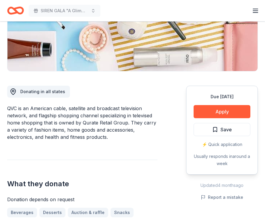
drag, startPoint x: 8, startPoint y: 108, endPoint x: 95, endPoint y: 121, distance: 87.5
click at [97, 121] on div "QVC is an American cable, satellite and broadcast television network, and flags…" at bounding box center [82, 123] width 150 height 36
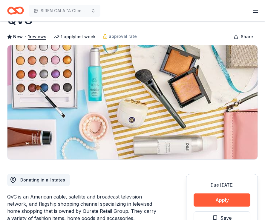
scroll to position [0, 0]
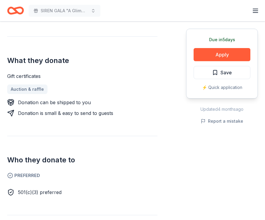
scroll to position [228, 0]
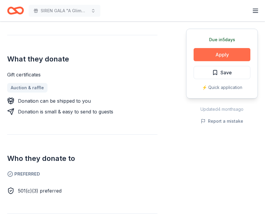
click at [221, 54] on button "Apply" at bounding box center [221, 54] width 57 height 13
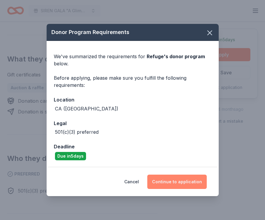
click at [189, 182] on button "Continue to application" at bounding box center [176, 182] width 59 height 14
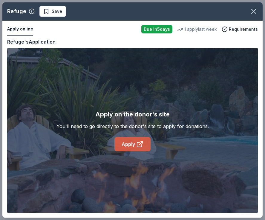
click at [141, 150] on link "Apply" at bounding box center [132, 144] width 36 height 14
click at [254, 17] on button "button" at bounding box center [253, 11] width 13 height 13
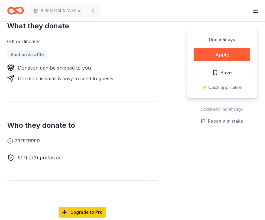
scroll to position [200, 0]
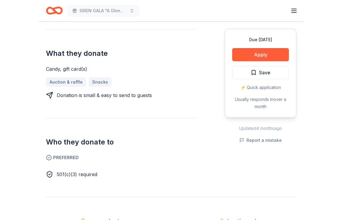
scroll to position [153, 0]
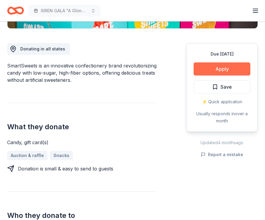
click at [211, 73] on button "Apply" at bounding box center [221, 68] width 57 height 13
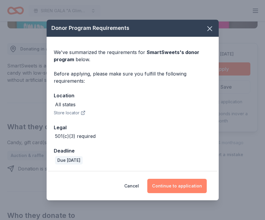
click at [188, 185] on button "Continue to application" at bounding box center [176, 186] width 59 height 14
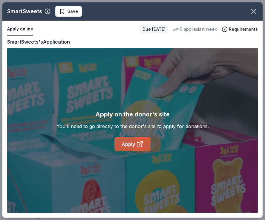
click at [137, 151] on link "Apply" at bounding box center [132, 144] width 36 height 14
